Goal: Task Accomplishment & Management: Use online tool/utility

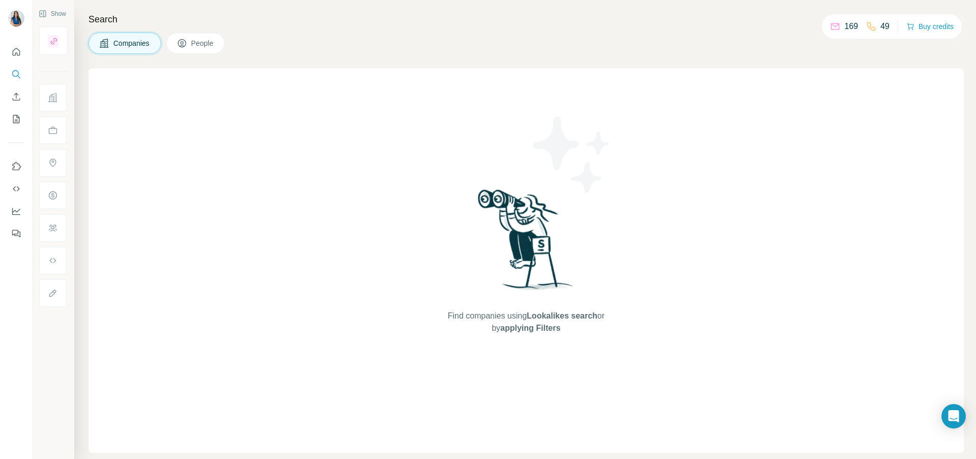
click at [127, 42] on span "Companies" at bounding box center [131, 43] width 37 height 10
click at [14, 73] on icon "Search" at bounding box center [16, 74] width 10 height 10
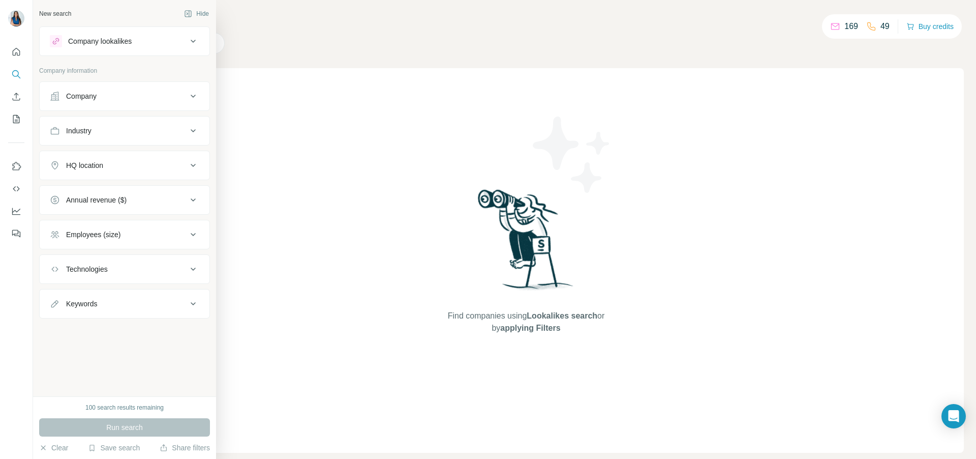
click at [197, 97] on icon at bounding box center [193, 96] width 12 height 12
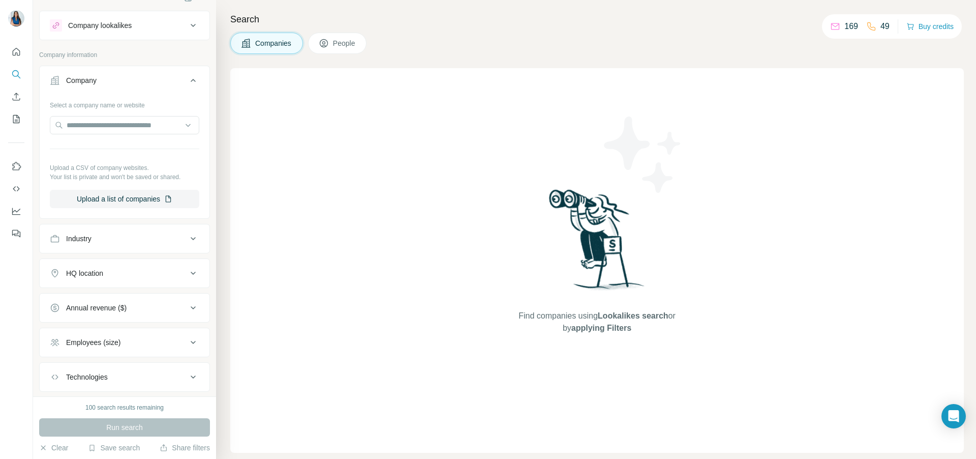
scroll to position [33, 0]
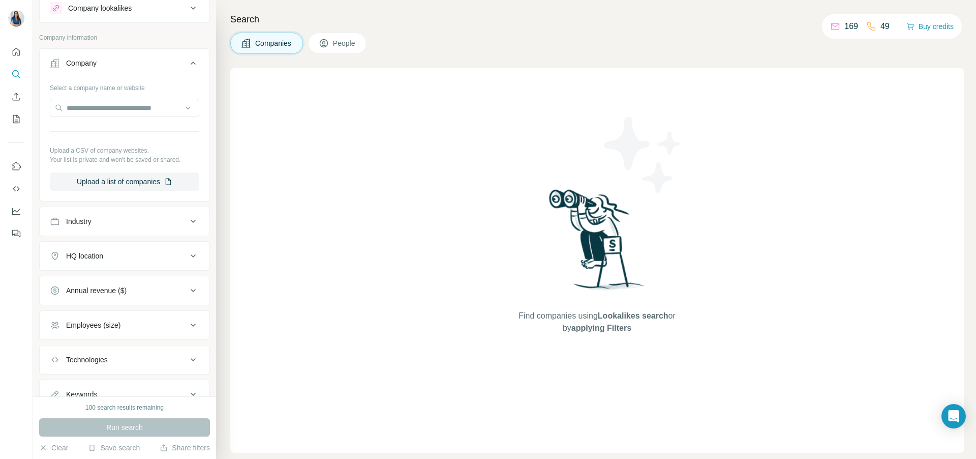
click at [196, 219] on icon at bounding box center [193, 221] width 12 height 12
click at [133, 244] on input at bounding box center [119, 246] width 126 height 11
type input "*********"
click at [82, 269] on p "Furniture" at bounding box center [72, 269] width 28 height 10
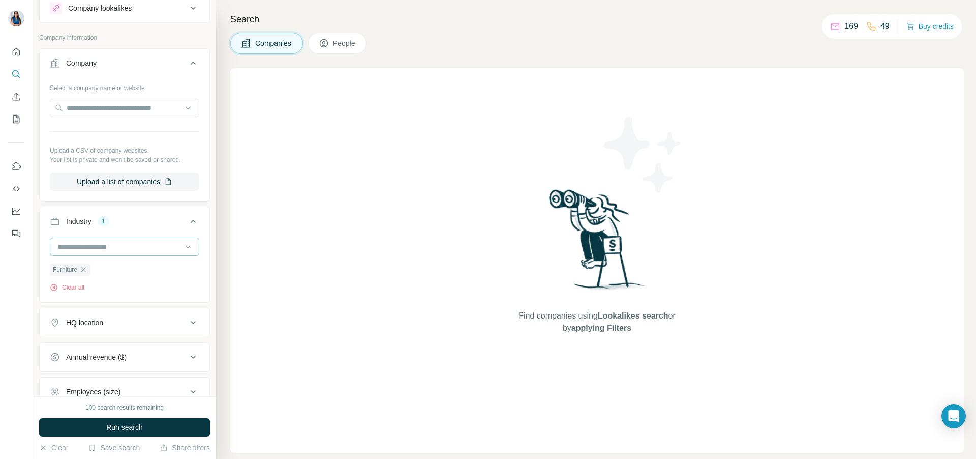
click at [131, 245] on input at bounding box center [119, 246] width 126 height 11
type input "*"
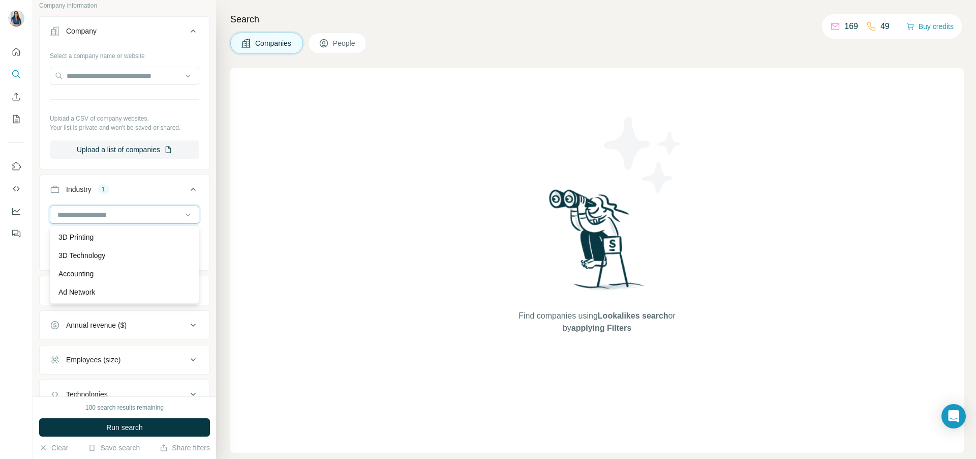
scroll to position [66, 0]
click at [16, 267] on div at bounding box center [16, 229] width 33 height 459
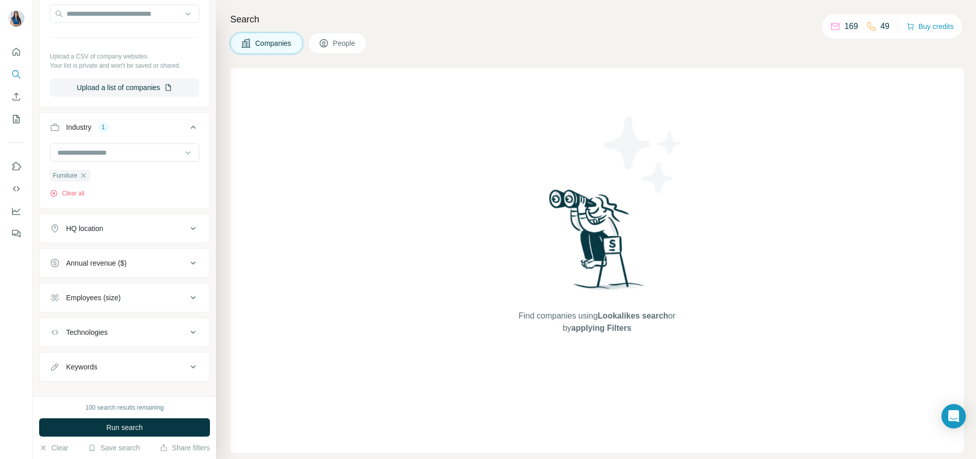
scroll to position [141, 0]
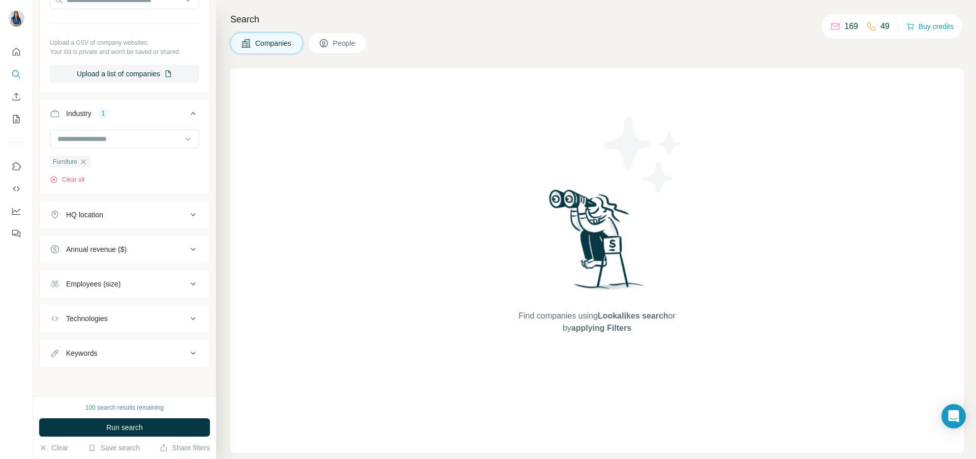
click at [193, 250] on icon at bounding box center [193, 249] width 12 height 12
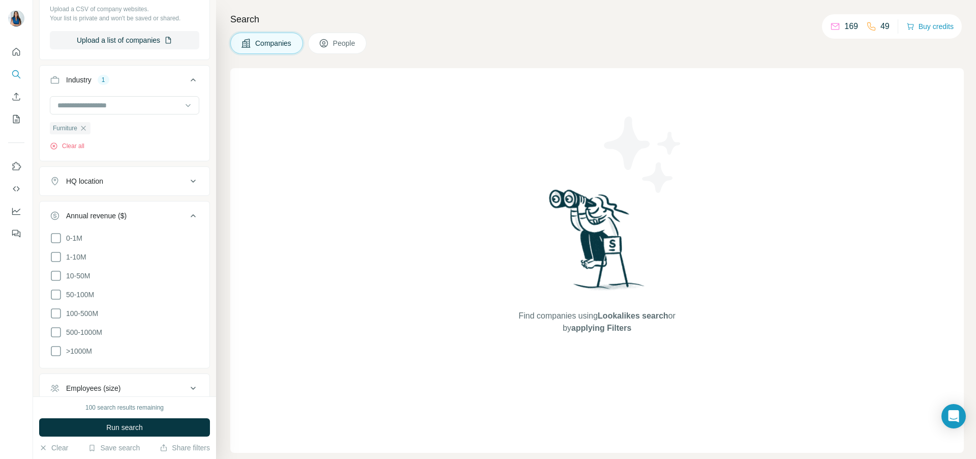
scroll to position [177, 0]
click at [80, 253] on span "1-10M" at bounding box center [74, 254] width 24 height 10
click at [80, 272] on span "10-50M" at bounding box center [76, 272] width 28 height 10
click at [79, 288] on span "50-100M" at bounding box center [78, 291] width 32 height 10
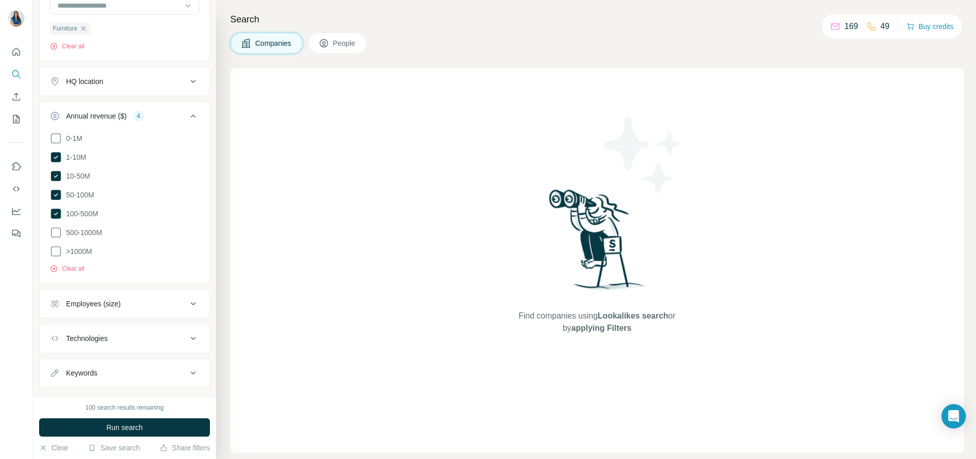
scroll to position [291, 0]
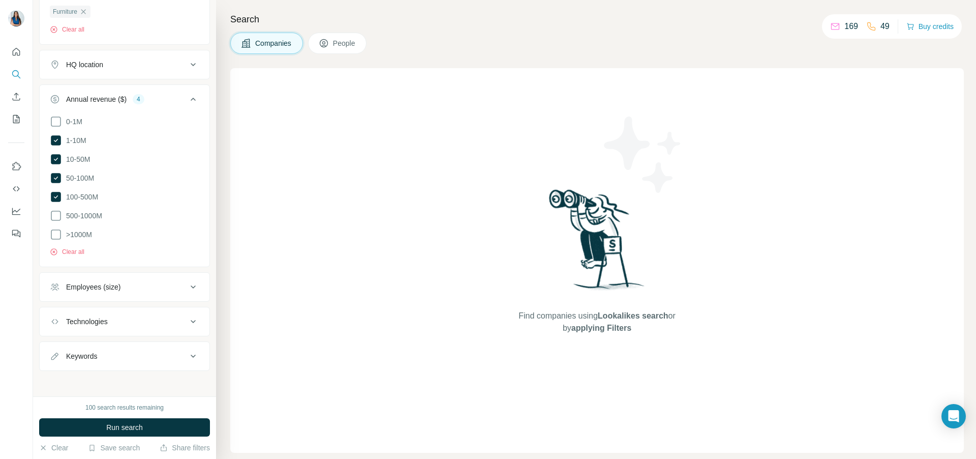
click at [169, 276] on button "Employees (size)" at bounding box center [125, 287] width 170 height 24
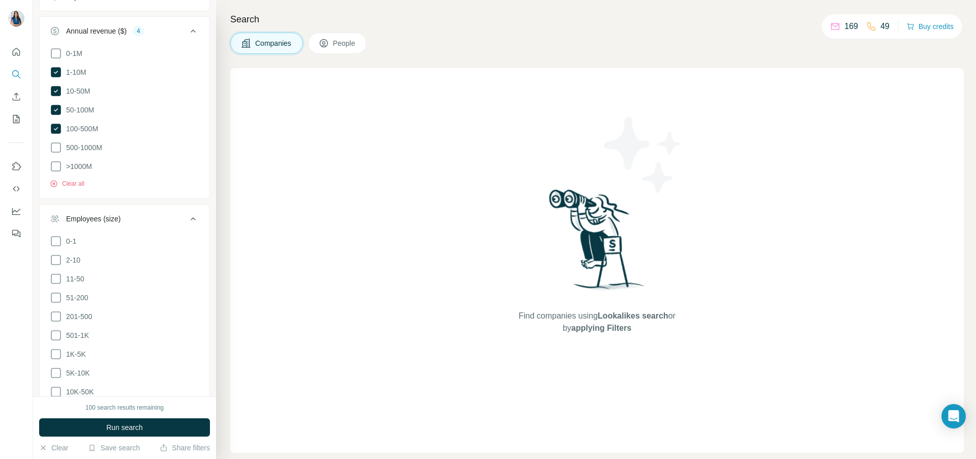
scroll to position [366, 0]
click at [58, 250] on icon at bounding box center [56, 253] width 12 height 12
drag, startPoint x: 58, startPoint y: 266, endPoint x: 53, endPoint y: 279, distance: 14.0
click at [58, 266] on icon at bounding box center [56, 271] width 12 height 12
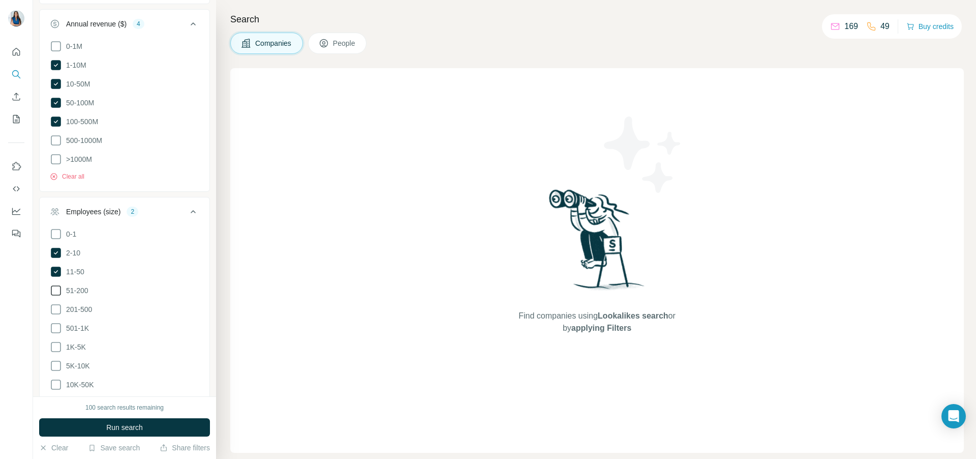
drag, startPoint x: 53, startPoint y: 281, endPoint x: 51, endPoint y: 291, distance: 9.8
click at [53, 285] on icon at bounding box center [56, 290] width 10 height 10
drag, startPoint x: 54, startPoint y: 305, endPoint x: 62, endPoint y: 306, distance: 7.2
click at [56, 306] on icon at bounding box center [56, 309] width 12 height 12
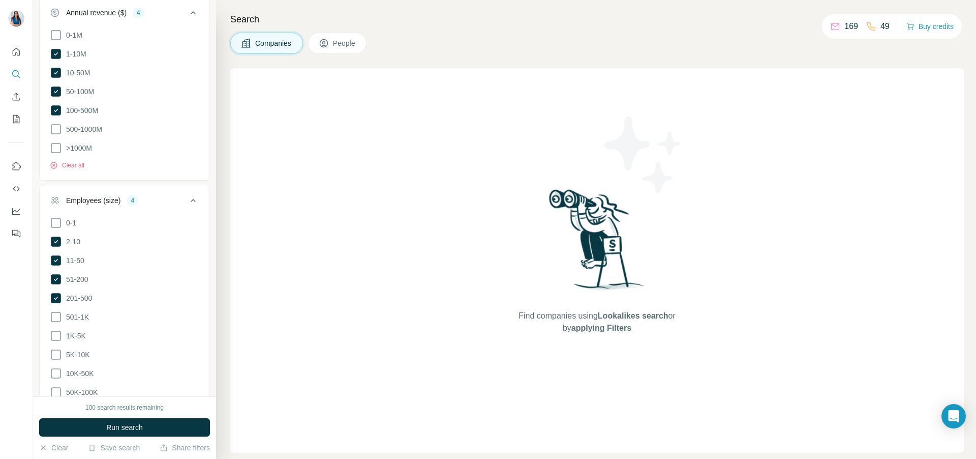
scroll to position [384, 0]
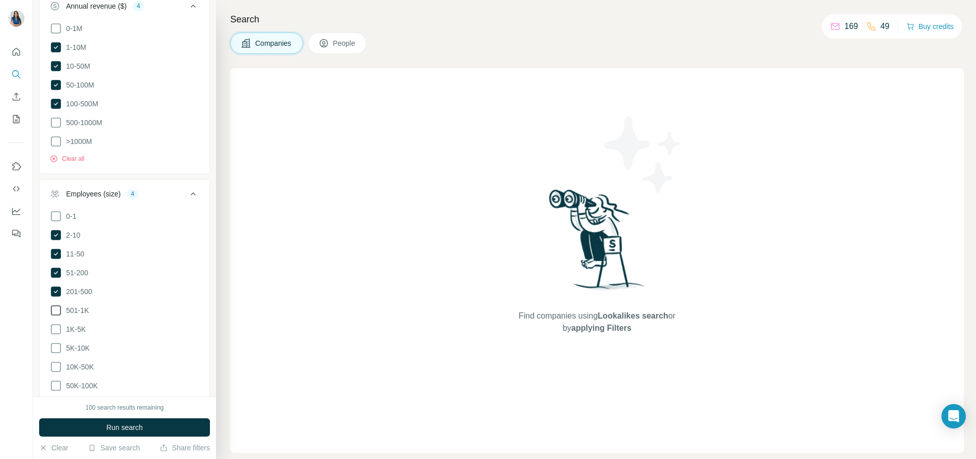
drag, startPoint x: 57, startPoint y: 304, endPoint x: 84, endPoint y: 306, distance: 27.0
click at [58, 304] on icon at bounding box center [56, 310] width 12 height 12
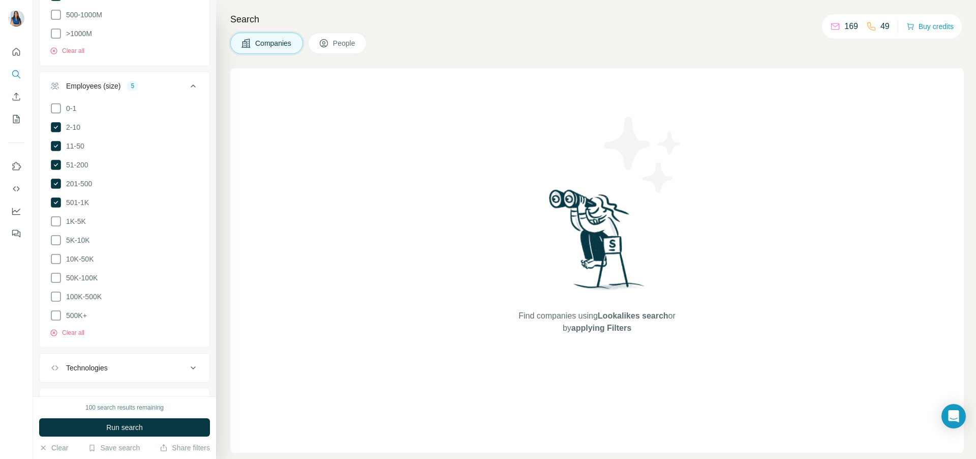
scroll to position [472, 0]
click at [75, 348] on button "Clear all" at bounding box center [67, 352] width 35 height 9
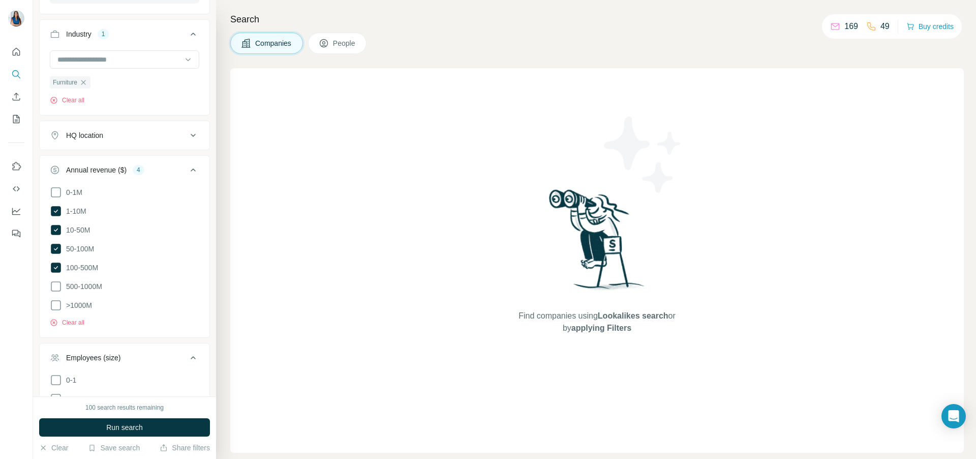
scroll to position [216, 0]
click at [194, 139] on icon at bounding box center [193, 140] width 12 height 12
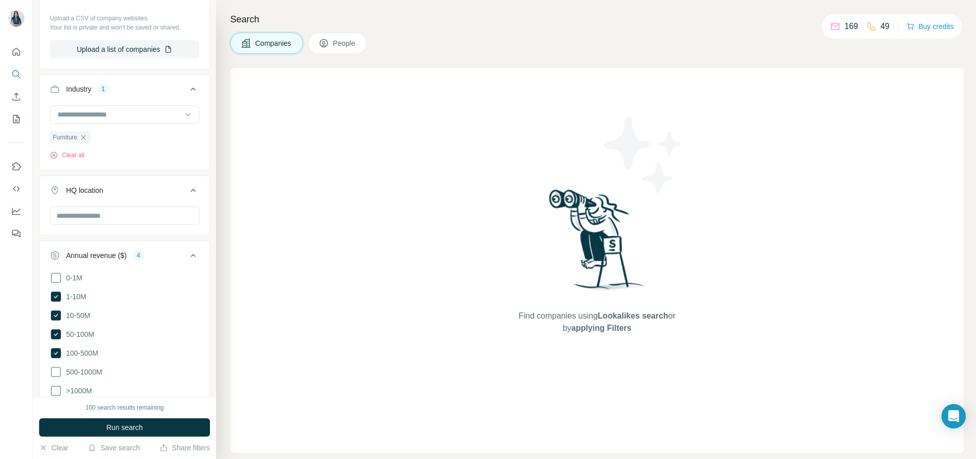
scroll to position [164, 0]
click at [125, 219] on input "text" at bounding box center [124, 216] width 149 height 18
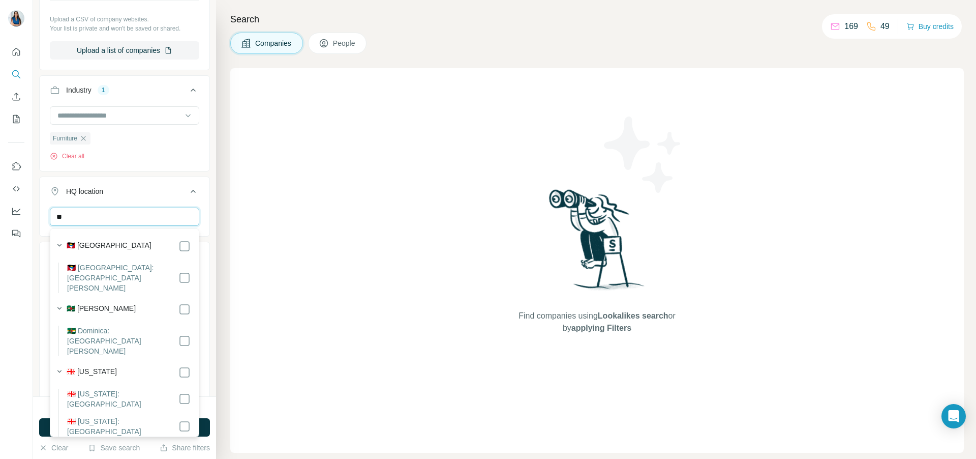
type input "*"
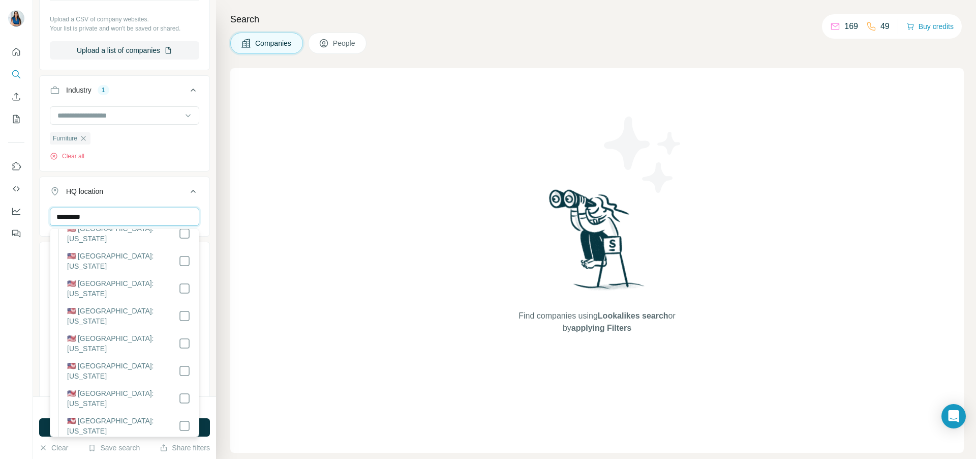
scroll to position [126, 0]
type input "*********"
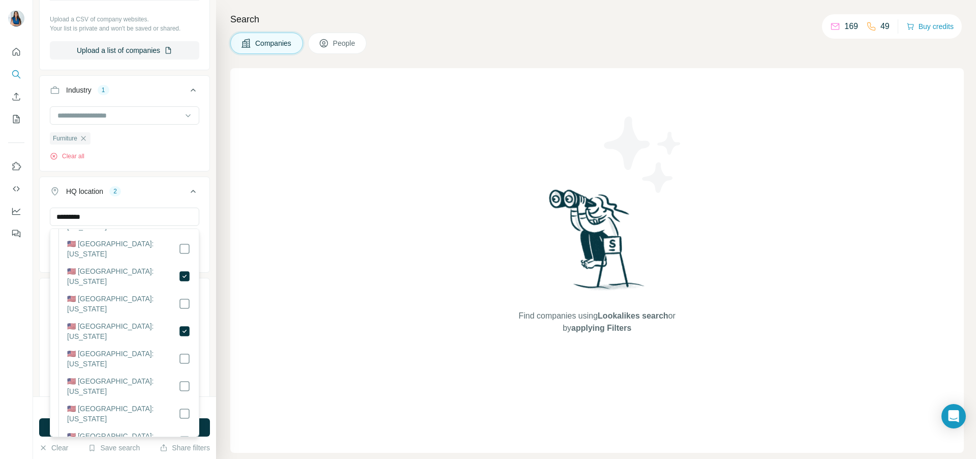
scroll to position [247, 0]
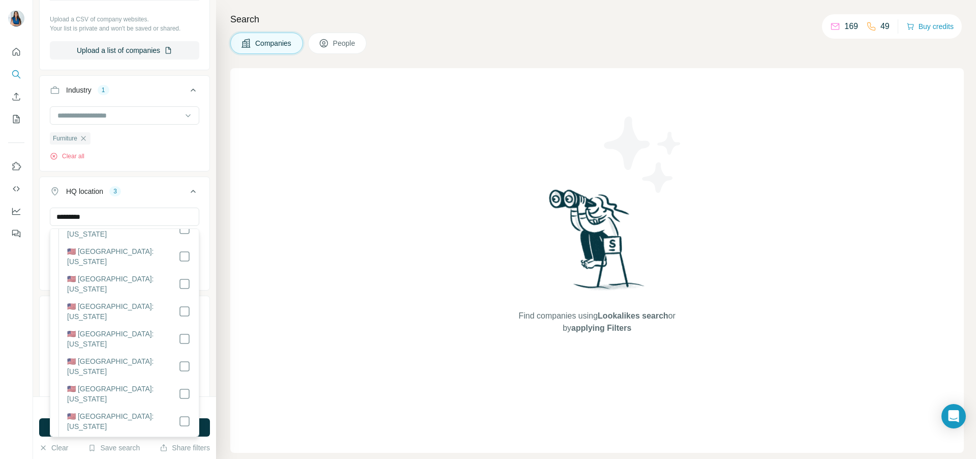
scroll to position [895, 0]
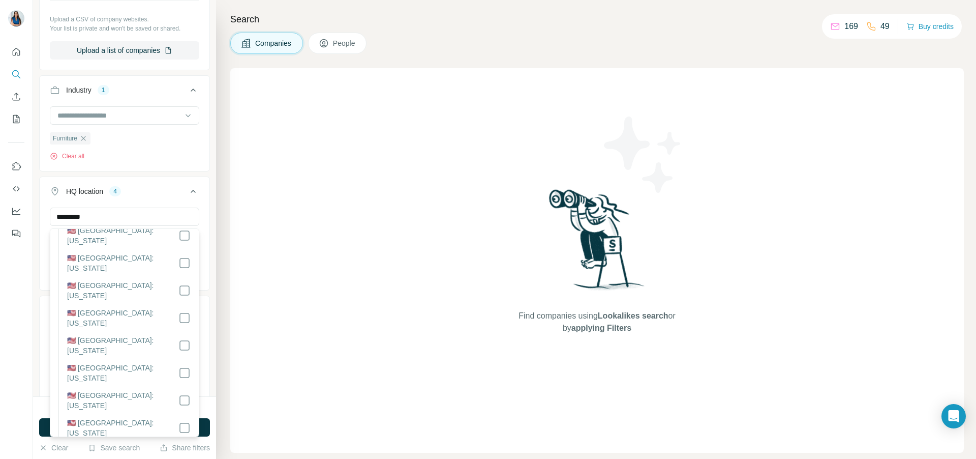
scroll to position [957, 0]
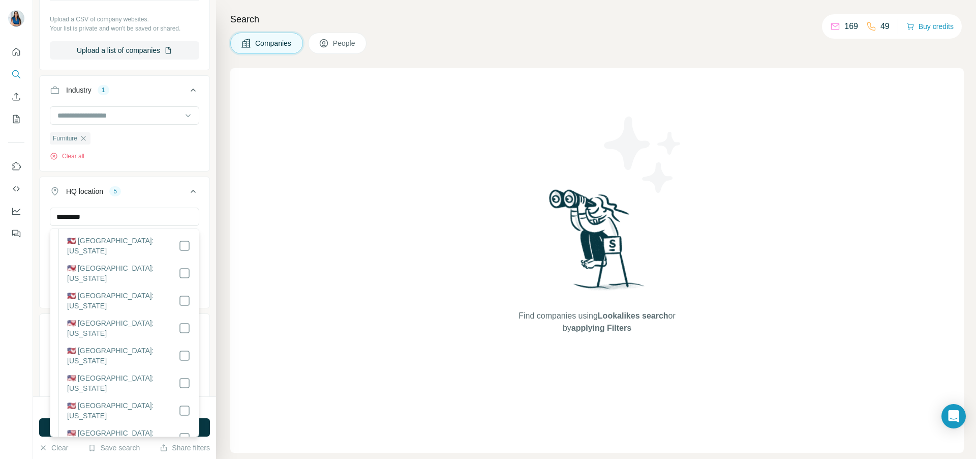
scroll to position [590, 0]
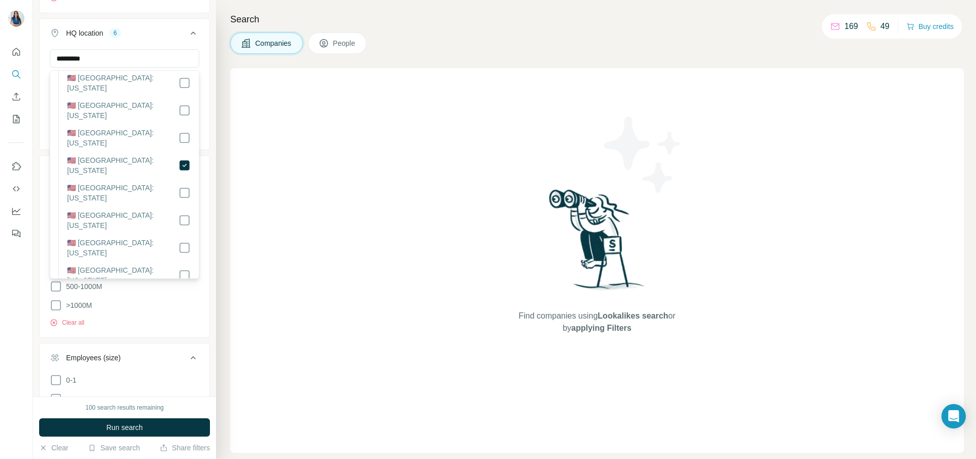
scroll to position [746, 0]
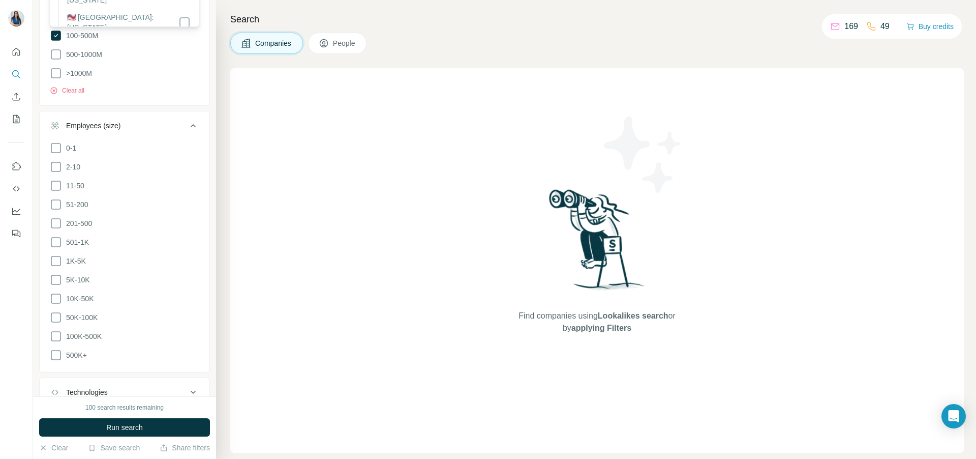
scroll to position [620, 0]
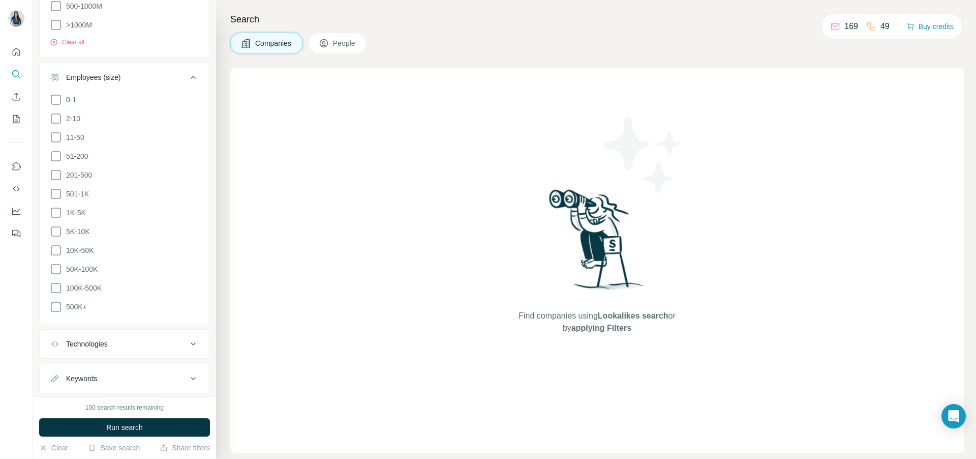
click at [123, 429] on span "Run search" at bounding box center [124, 427] width 37 height 10
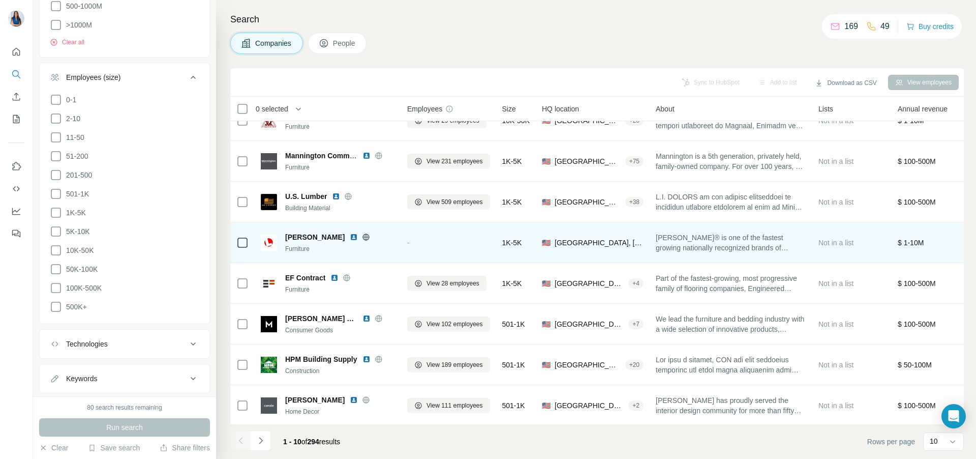
scroll to position [0, 0]
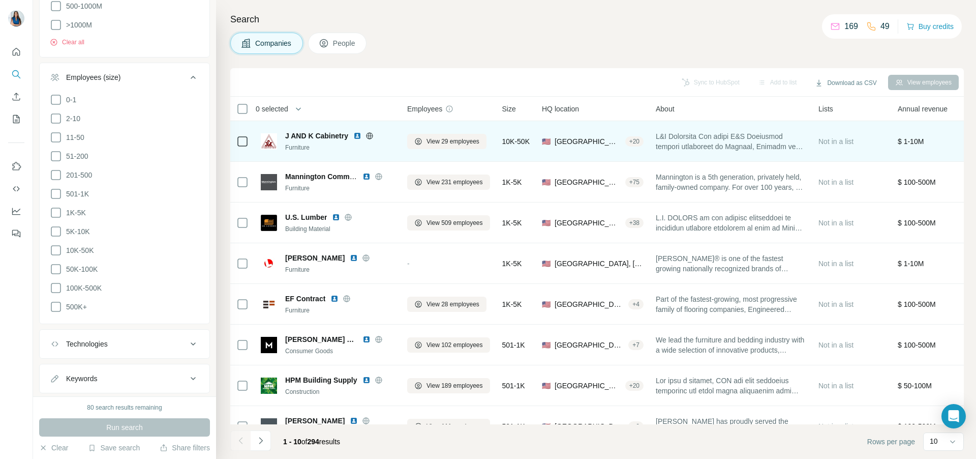
click at [343, 154] on div "J AND K Cabinetry Furniture" at bounding box center [328, 141] width 134 height 28
click at [357, 136] on img at bounding box center [357, 136] width 8 height 8
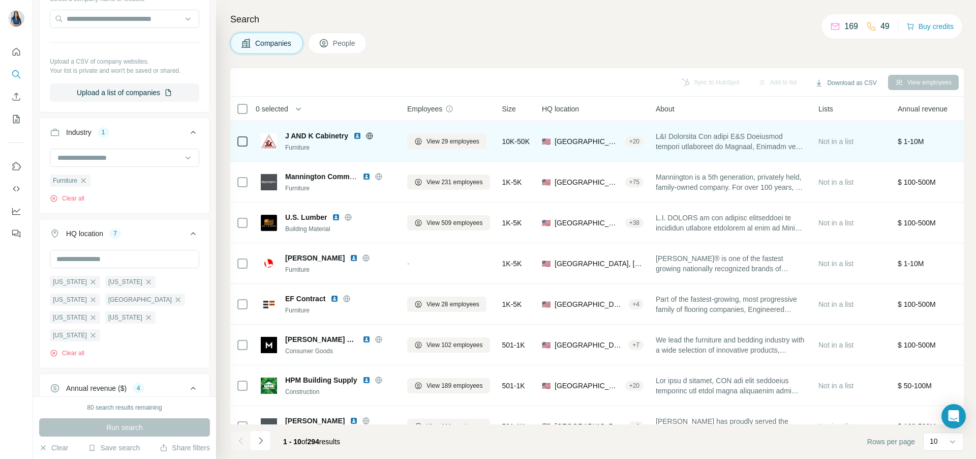
click at [357, 137] on img at bounding box center [357, 136] width 8 height 8
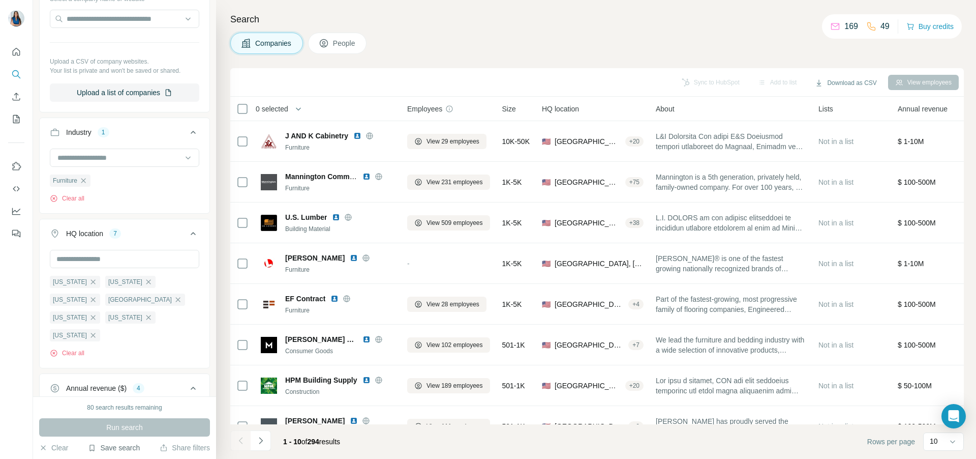
click at [125, 447] on button "Save search" at bounding box center [114, 447] width 52 height 10
click at [139, 412] on div "Save search" at bounding box center [142, 409] width 107 height 20
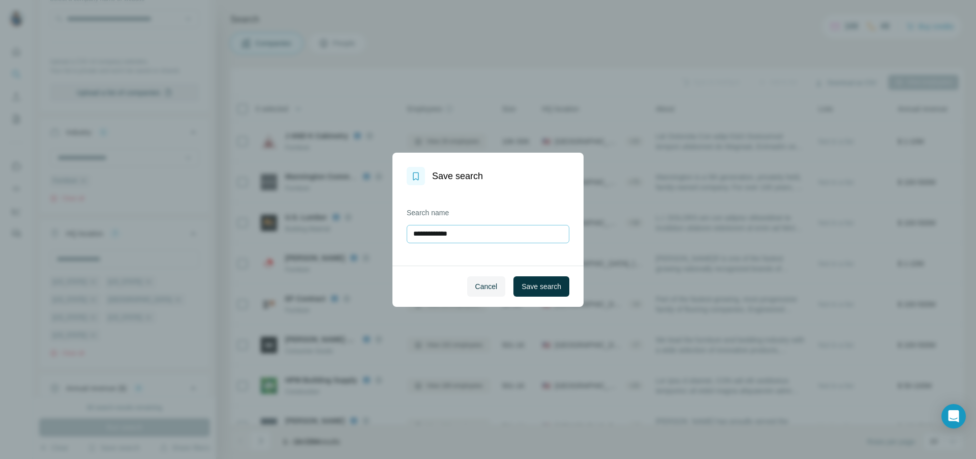
click at [473, 237] on input "**********" at bounding box center [488, 234] width 163 height 18
click at [474, 237] on input "**********" at bounding box center [488, 234] width 163 height 18
click at [473, 237] on input "**********" at bounding box center [488, 234] width 163 height 18
click at [535, 287] on span "Save search" at bounding box center [542, 286] width 40 height 10
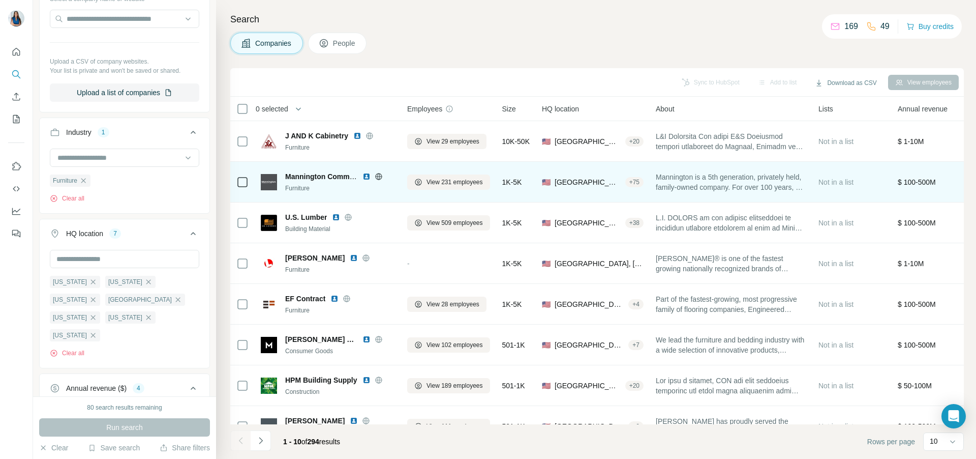
click at [368, 177] on img at bounding box center [366, 176] width 8 height 8
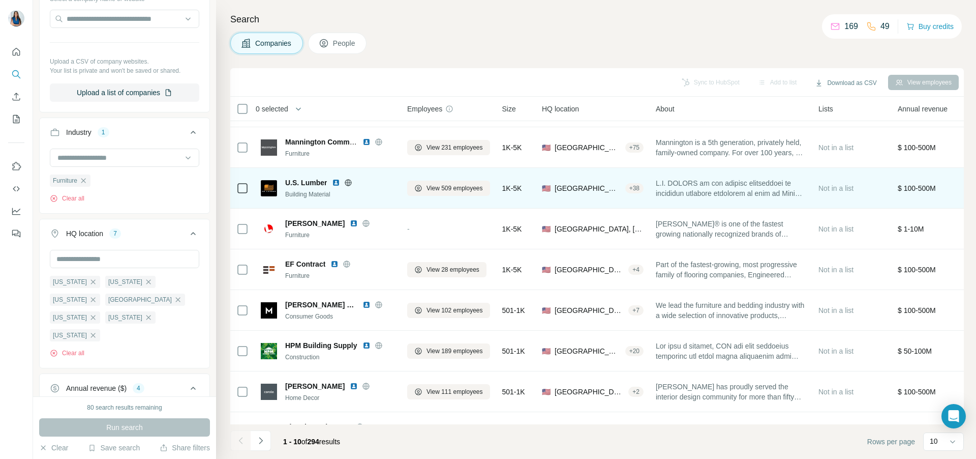
scroll to position [41, 0]
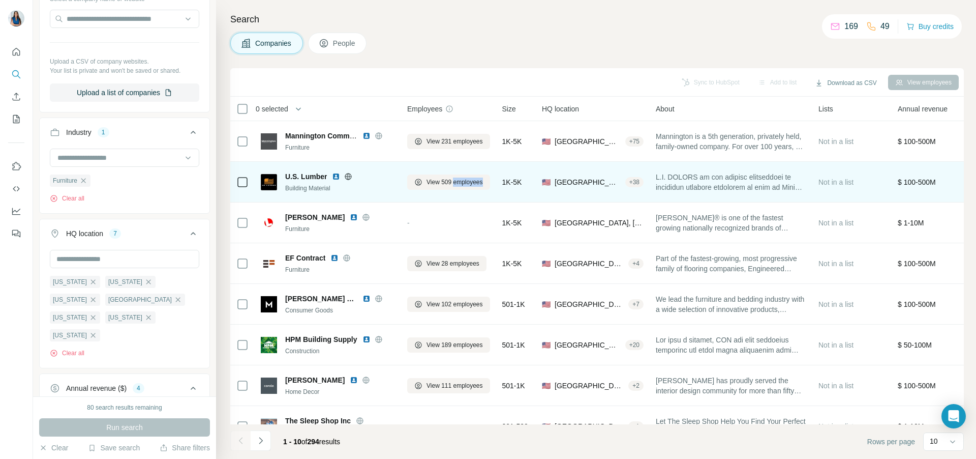
click at [339, 178] on img at bounding box center [336, 176] width 8 height 8
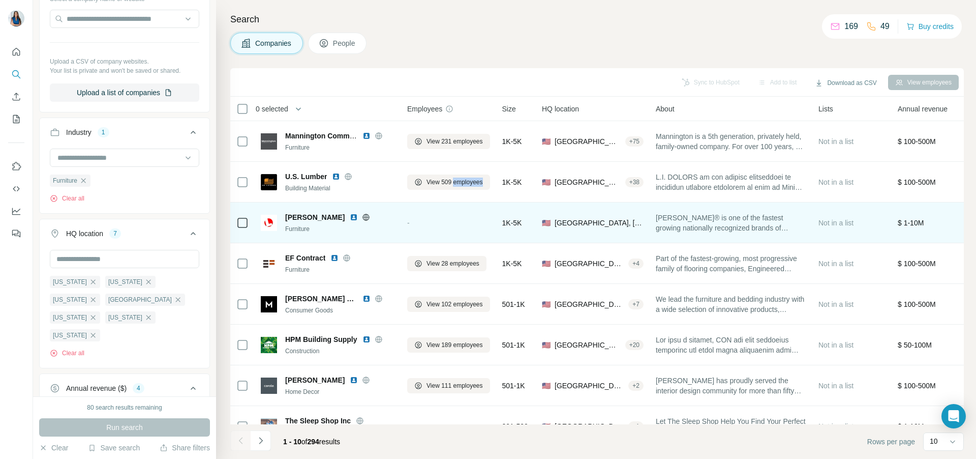
scroll to position [31, 0]
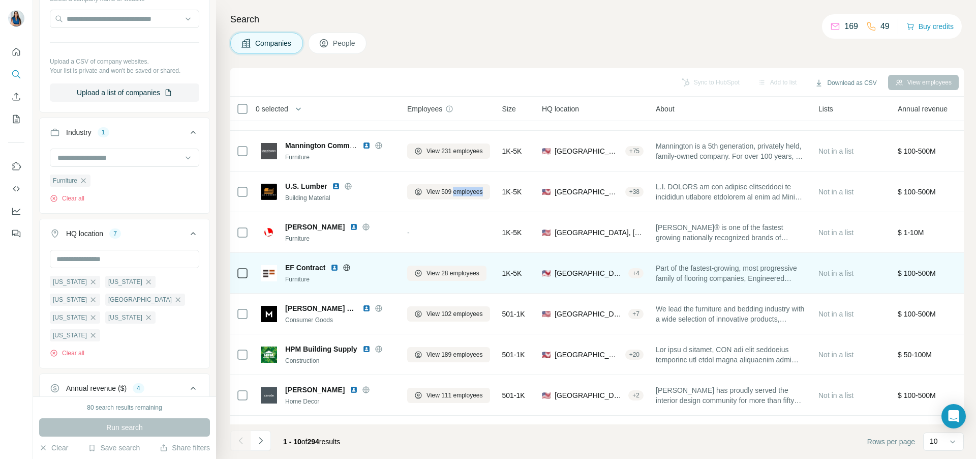
click at [335, 267] on img at bounding box center [334, 267] width 8 height 8
